Goal: Transaction & Acquisition: Purchase product/service

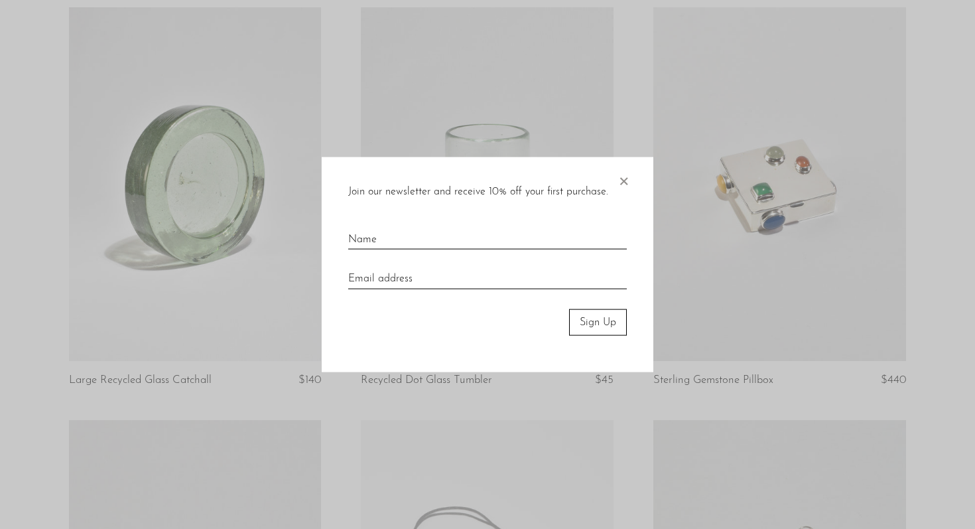
scroll to position [117, 0]
click at [620, 180] on span "×" at bounding box center [623, 178] width 13 height 42
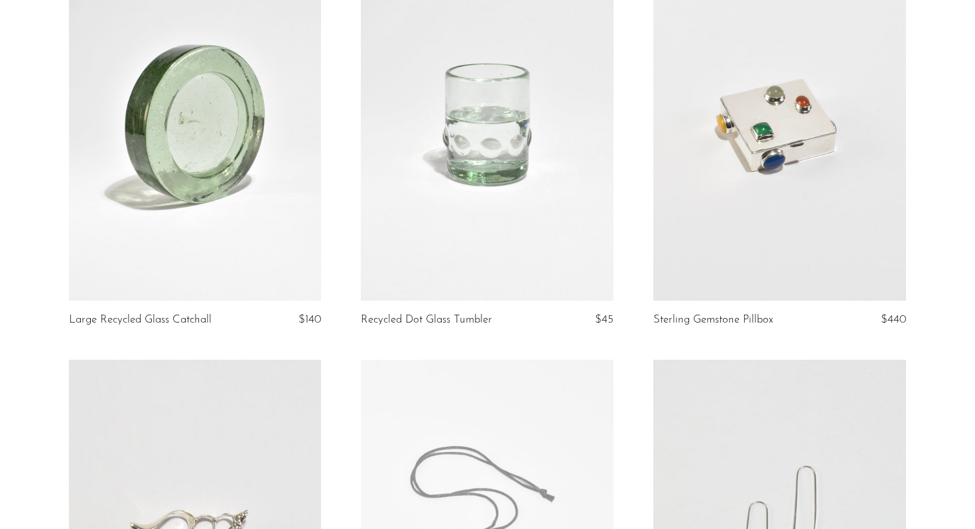
scroll to position [0, 0]
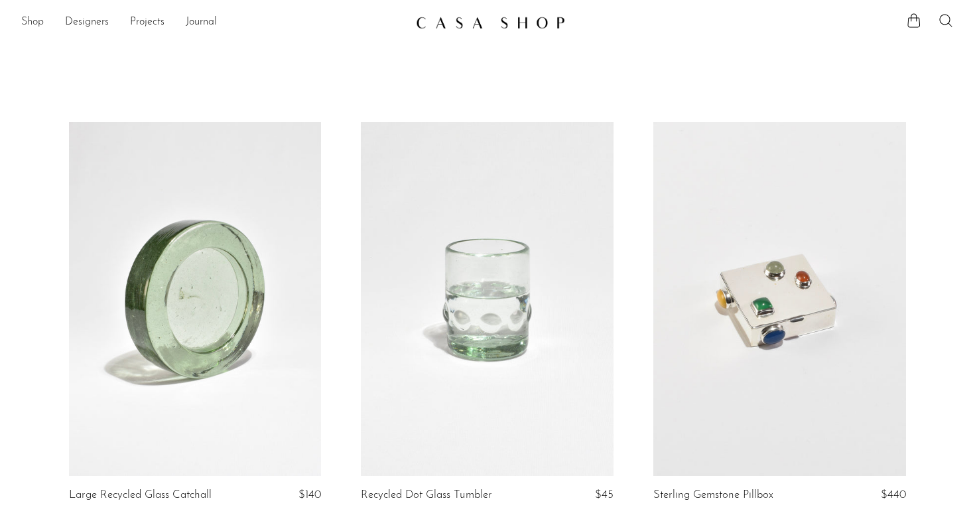
click at [25, 20] on link "Shop" at bounding box center [32, 22] width 23 height 17
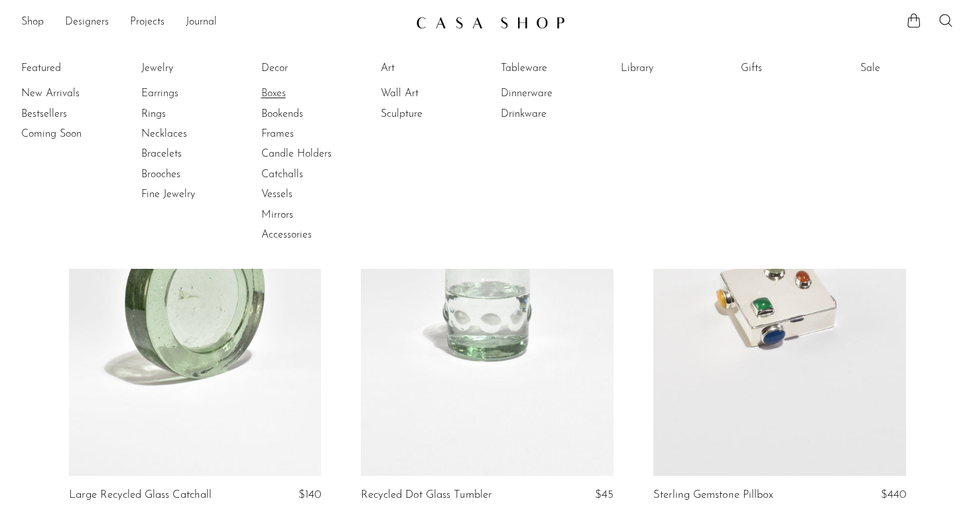
click at [284, 97] on link "Boxes" at bounding box center [310, 93] width 99 height 15
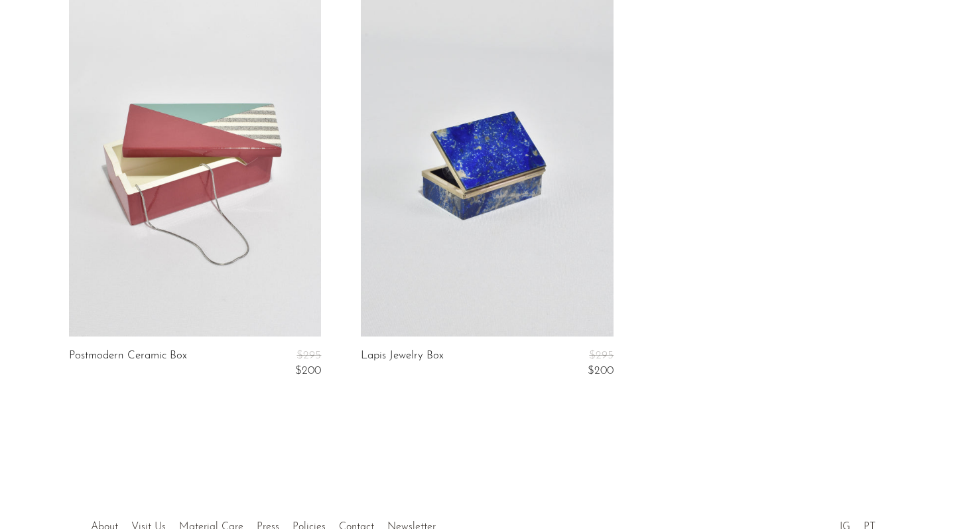
scroll to position [4311, 0]
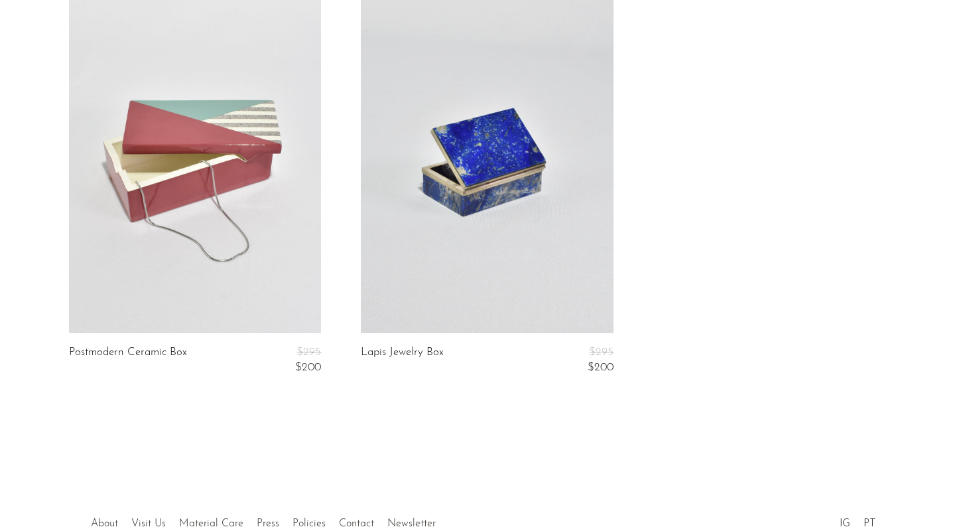
click at [483, 180] on link at bounding box center [487, 156] width 253 height 354
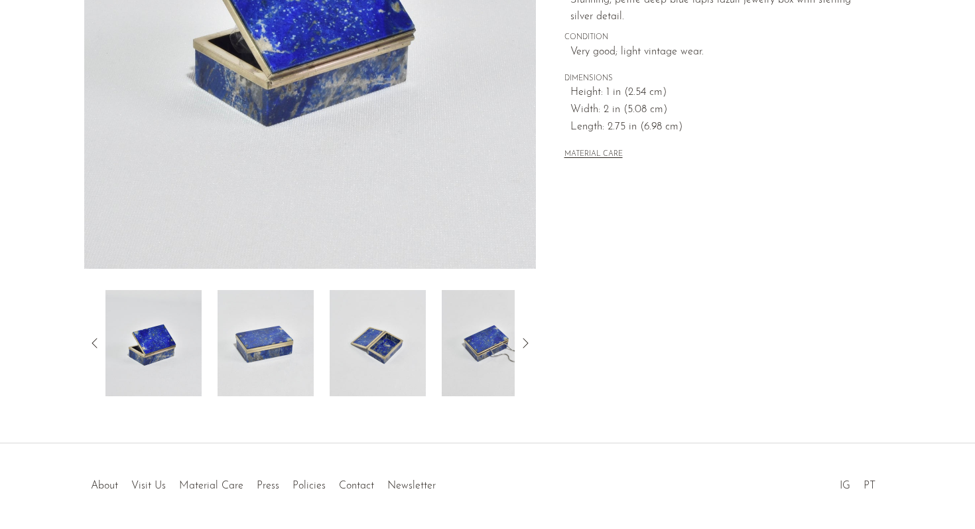
scroll to position [301, 0]
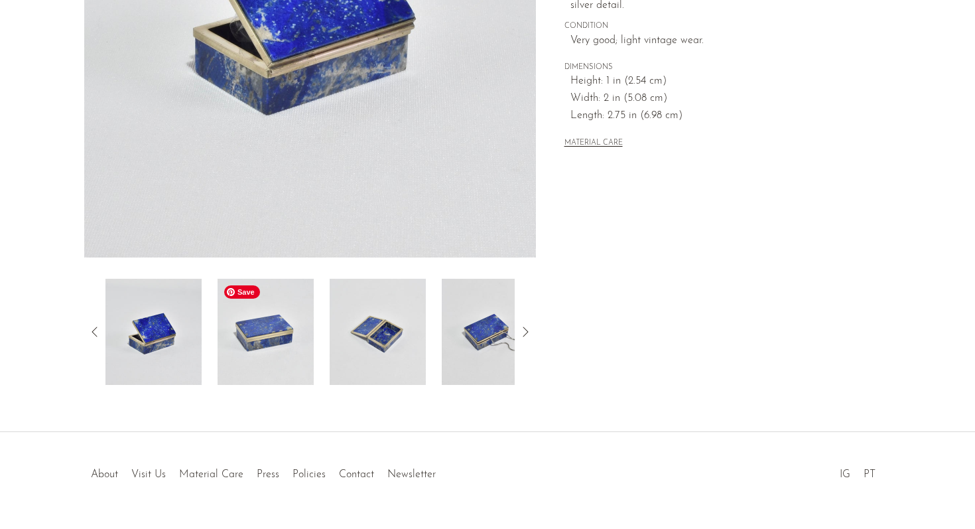
click at [241, 335] on img at bounding box center [266, 332] width 96 height 106
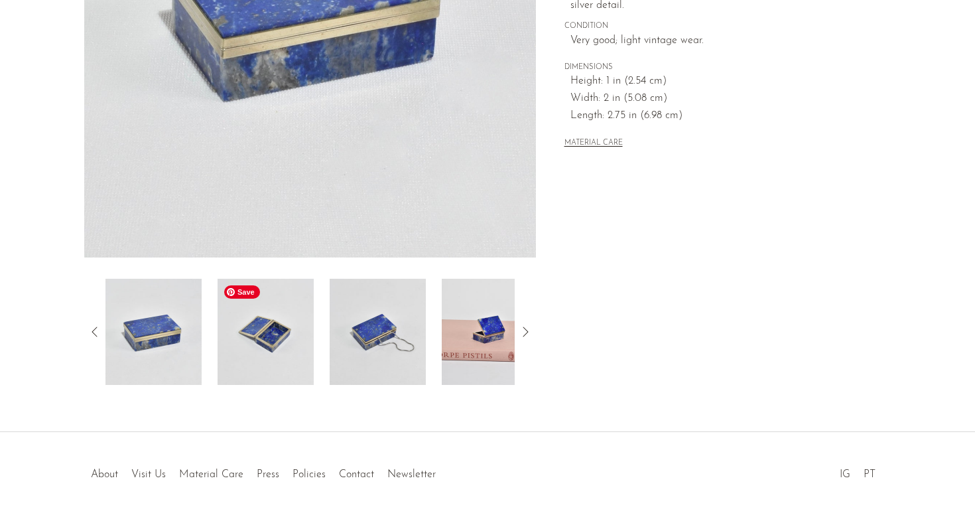
click at [265, 352] on img at bounding box center [266, 332] width 96 height 106
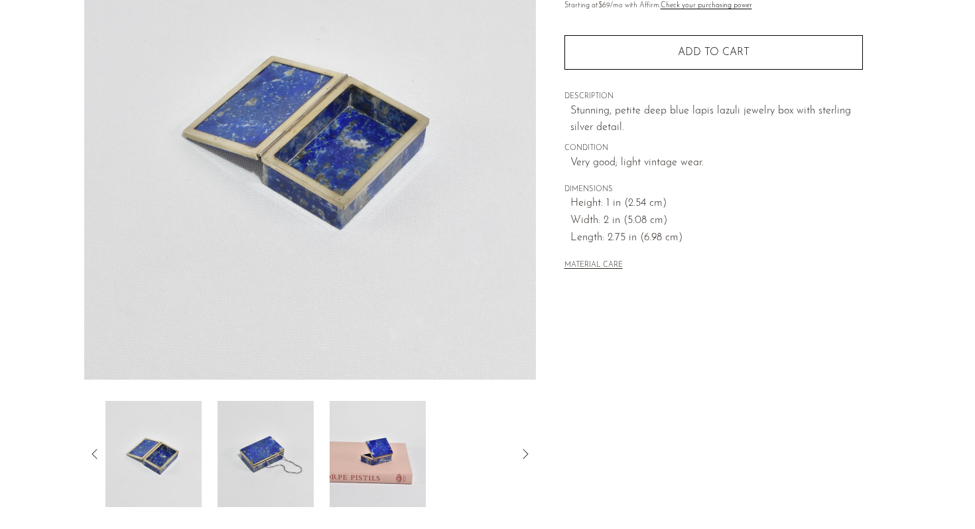
scroll to position [180, 0]
click at [267, 476] on img at bounding box center [266, 453] width 96 height 106
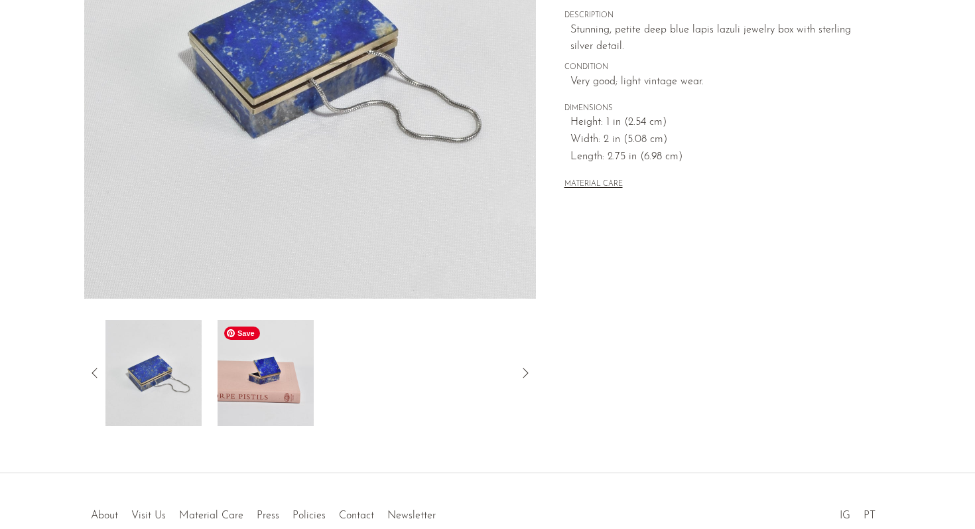
scroll to position [271, 0]
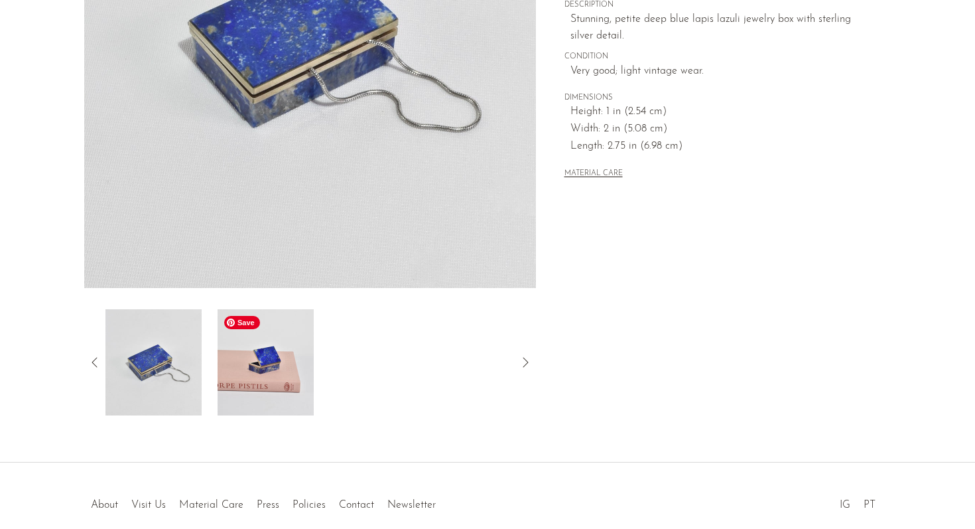
click at [261, 363] on img at bounding box center [266, 362] width 96 height 106
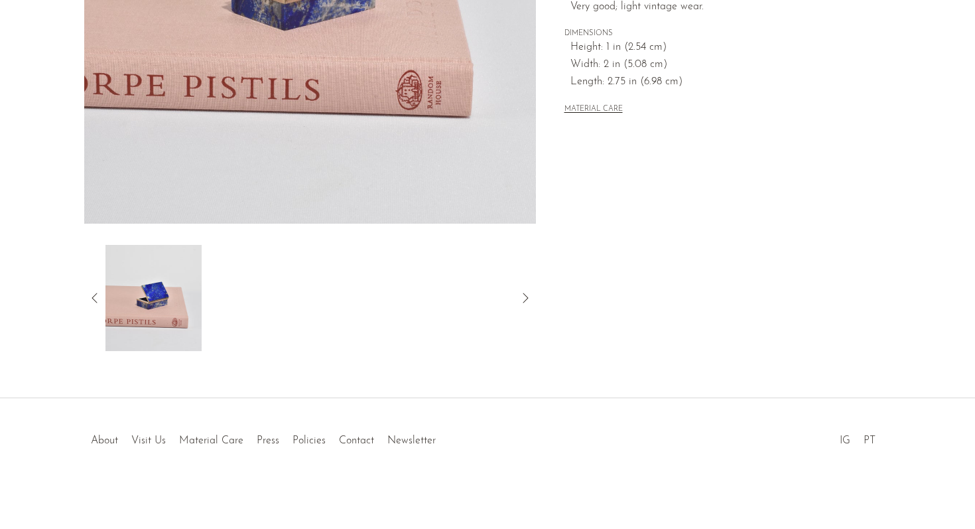
scroll to position [0, 0]
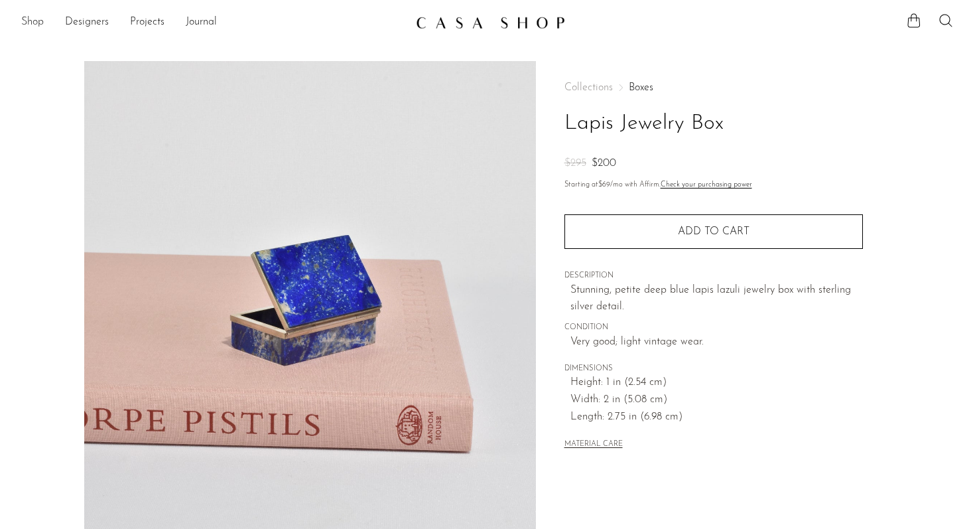
click at [36, 18] on link "Shop" at bounding box center [32, 22] width 23 height 17
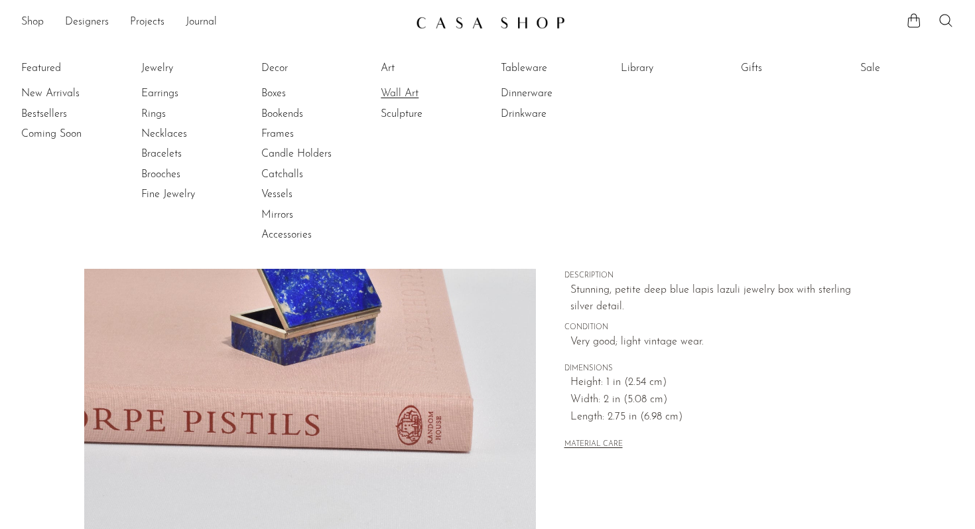
click at [395, 90] on link "Wall Art" at bounding box center [430, 93] width 99 height 15
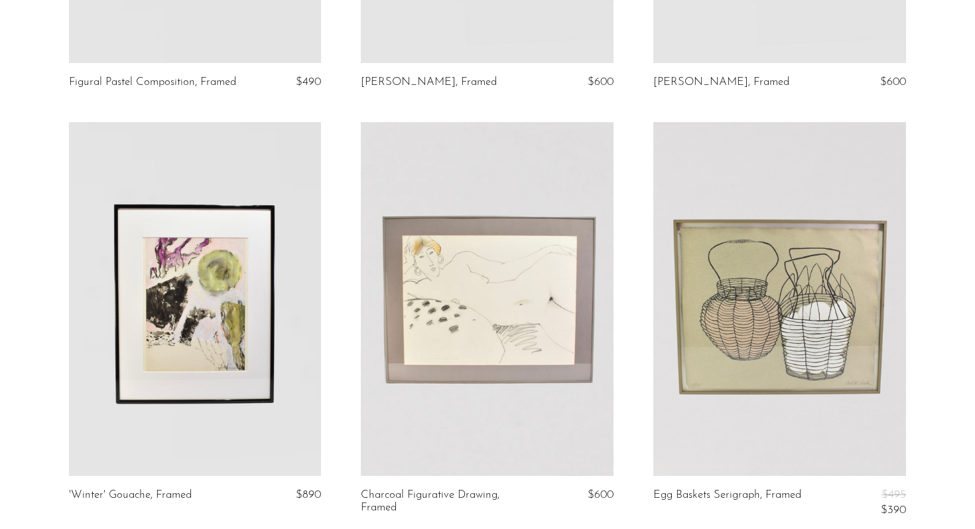
scroll to position [839, 0]
